Goal: Find contact information: Find contact information

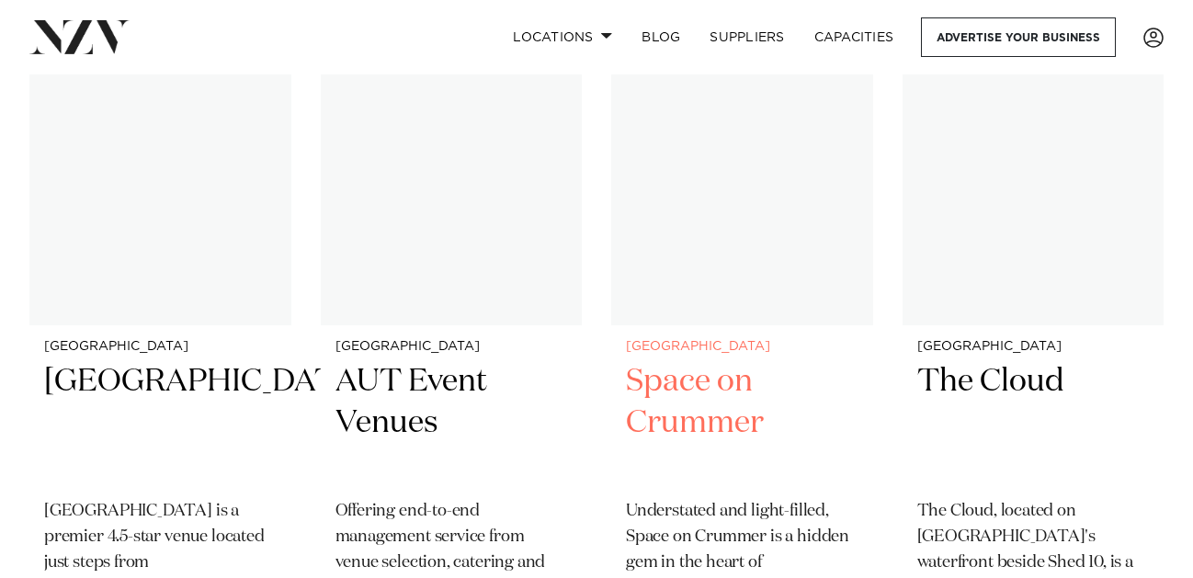
scroll to position [10608, 0]
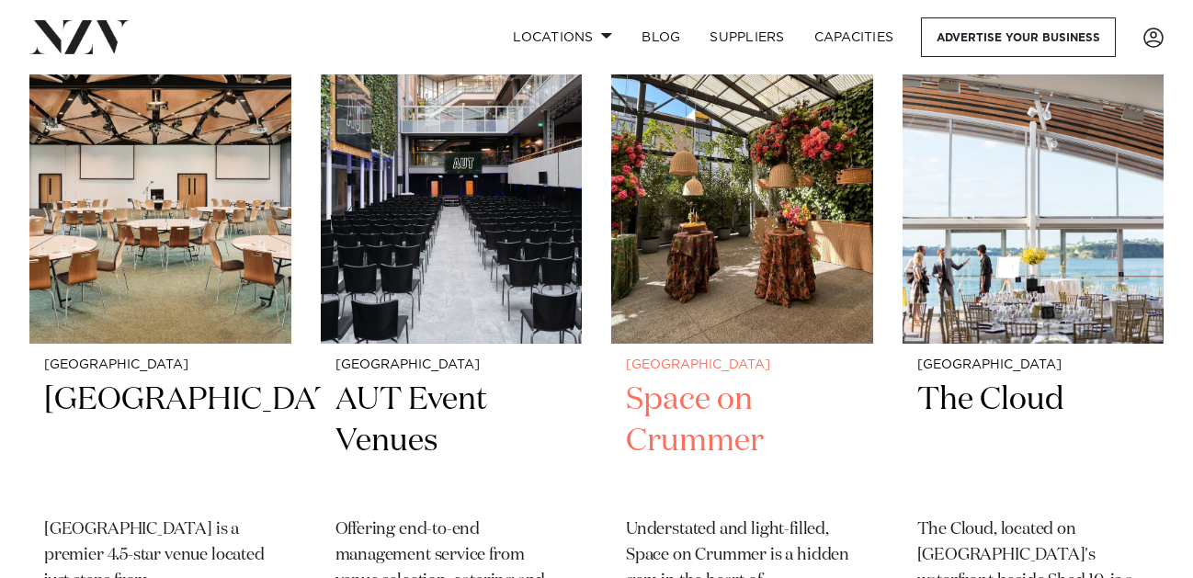
click at [760, 223] on img at bounding box center [742, 168] width 262 height 351
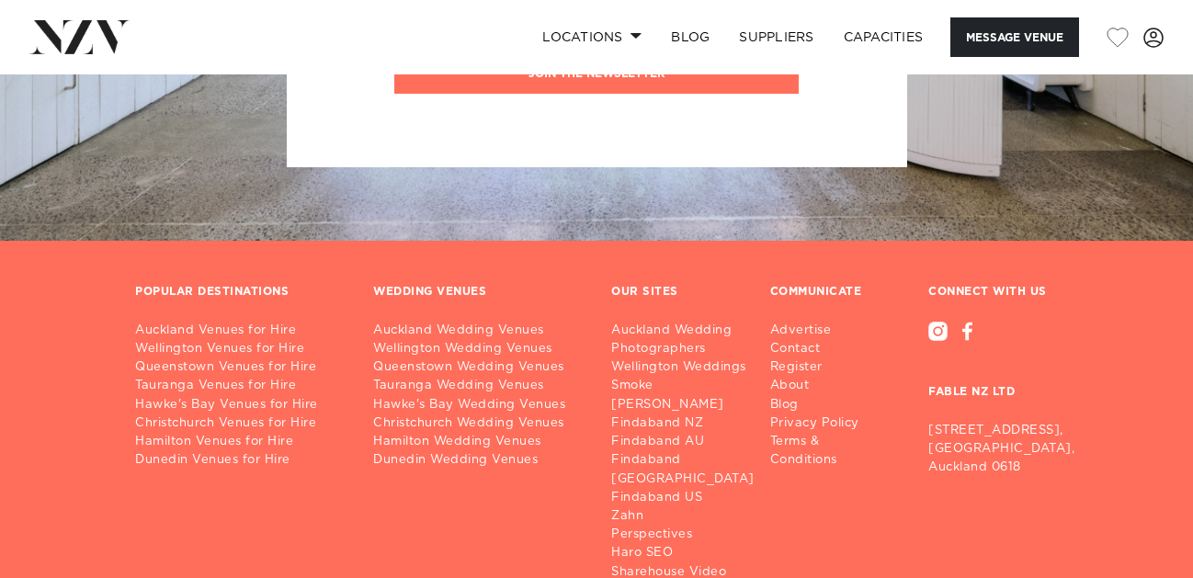
scroll to position [4088, 0]
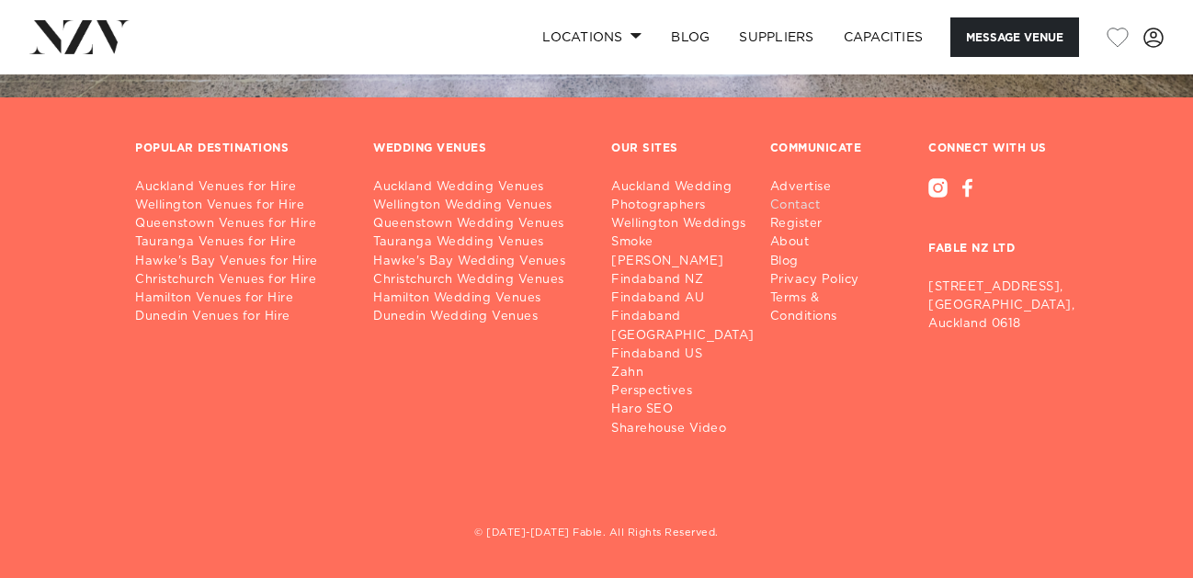
click at [795, 197] on link "Contact" at bounding box center [835, 206] width 130 height 18
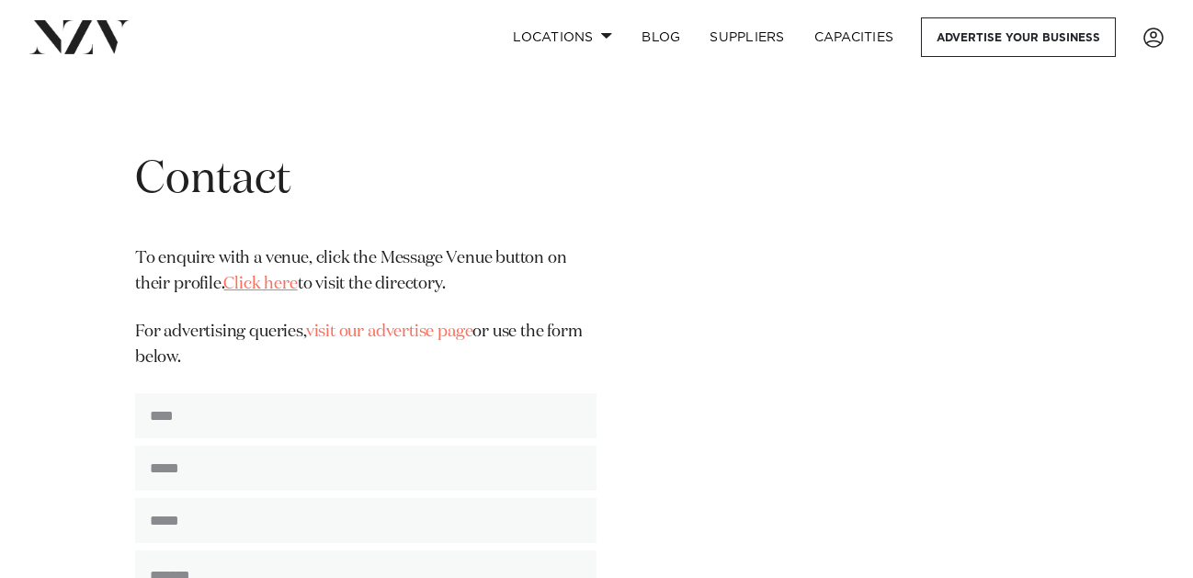
click at [267, 279] on link "Click here" at bounding box center [260, 284] width 74 height 17
